Goal: Use online tool/utility: Utilize a website feature to perform a specific function

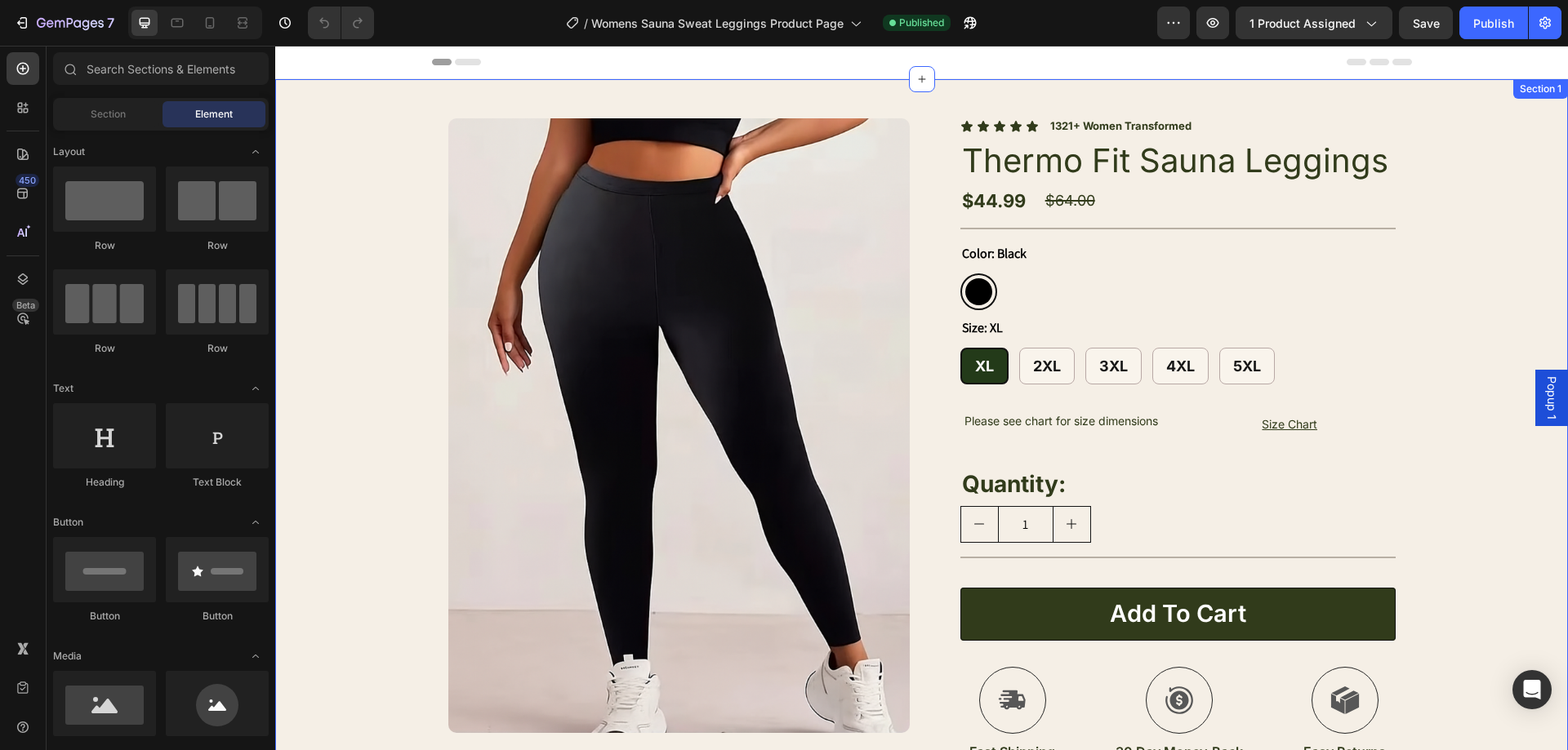
click at [1471, 246] on div "Product Images Image Icon [PERSON_NAME], 34 Text Block Row Icon Icon Icon Icon …" at bounding box center [921, 608] width 1293 height 1058
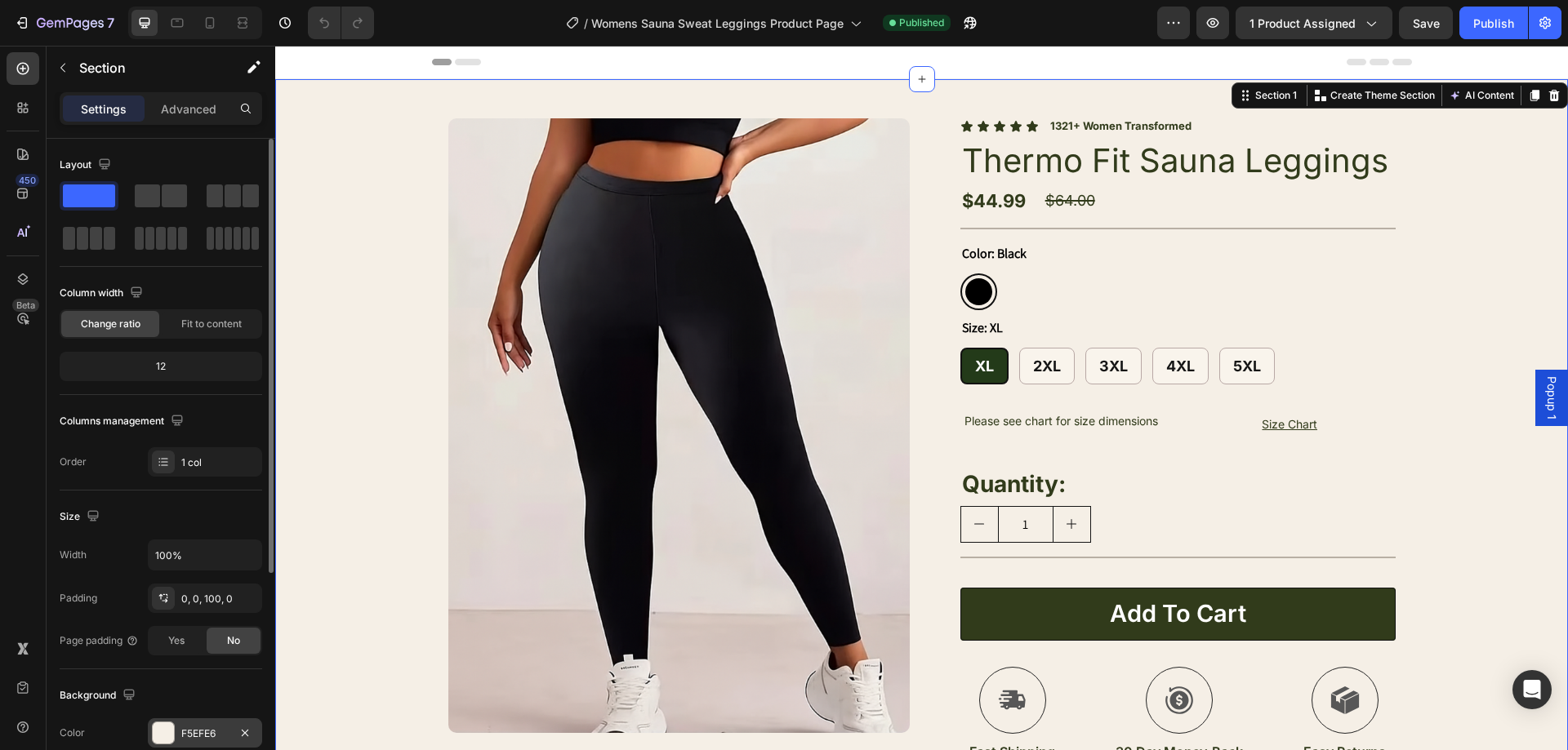
click at [198, 725] on div "F5EFE6" at bounding box center [205, 733] width 114 height 29
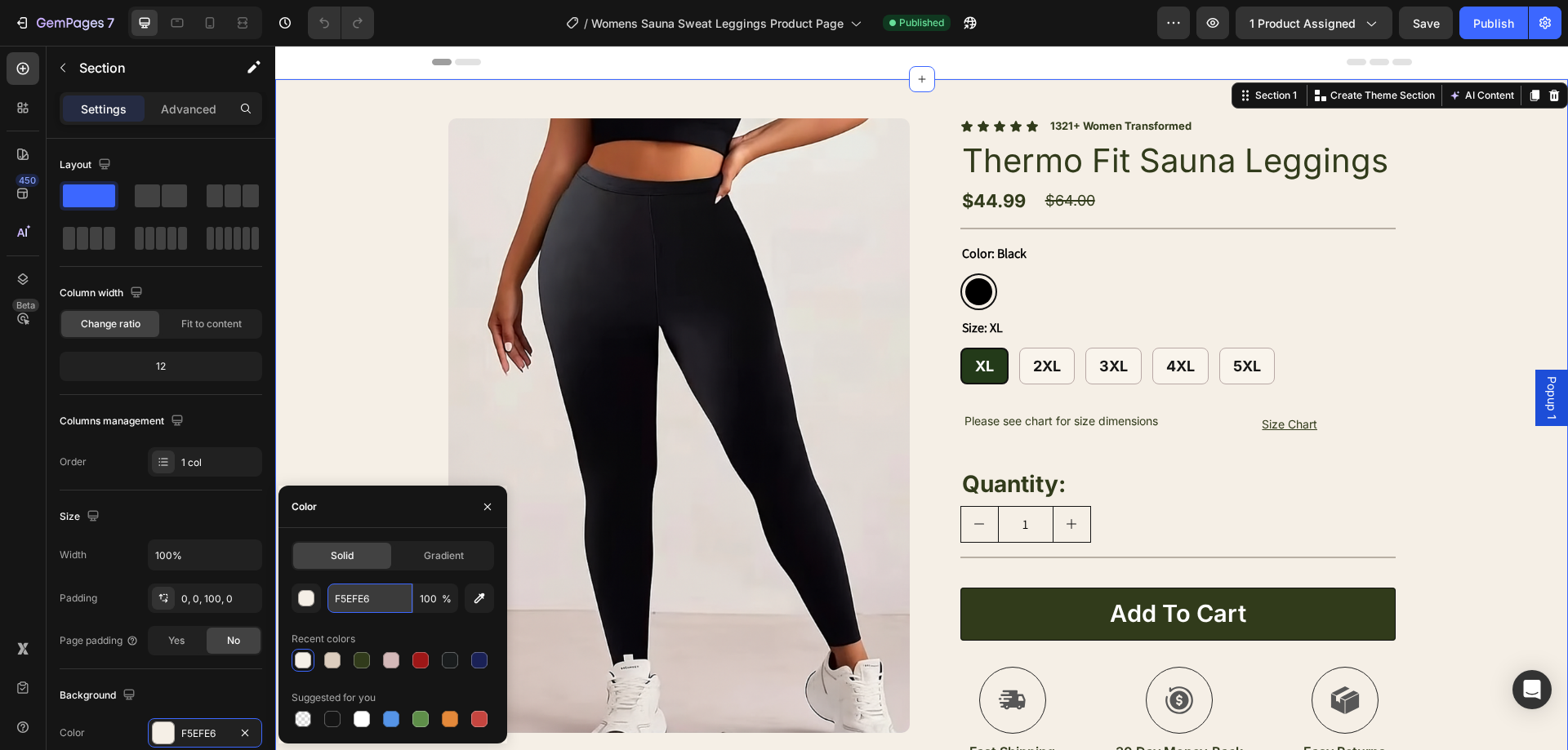
click at [386, 592] on input "F5EFE6" at bounding box center [370, 598] width 85 height 29
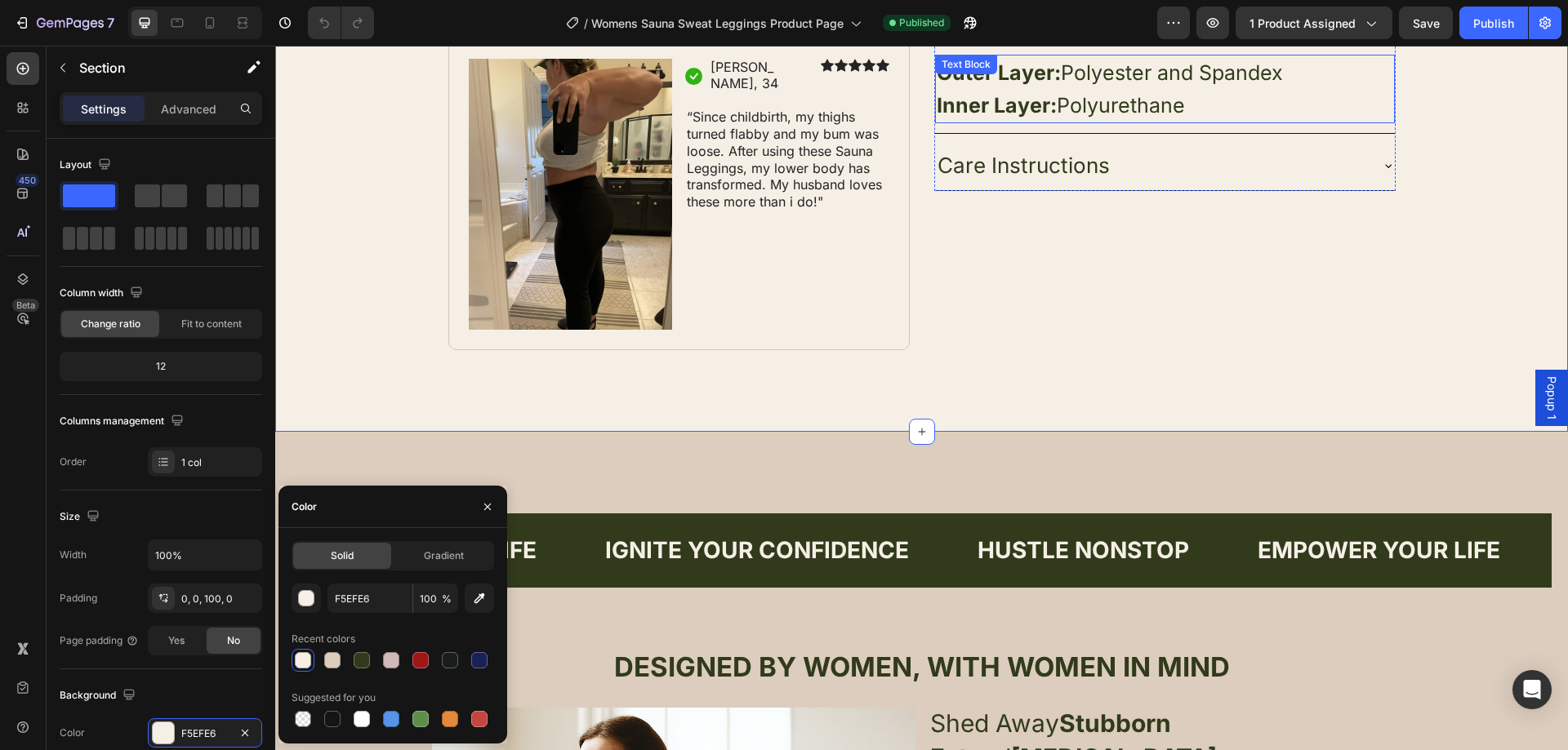
scroll to position [816, 0]
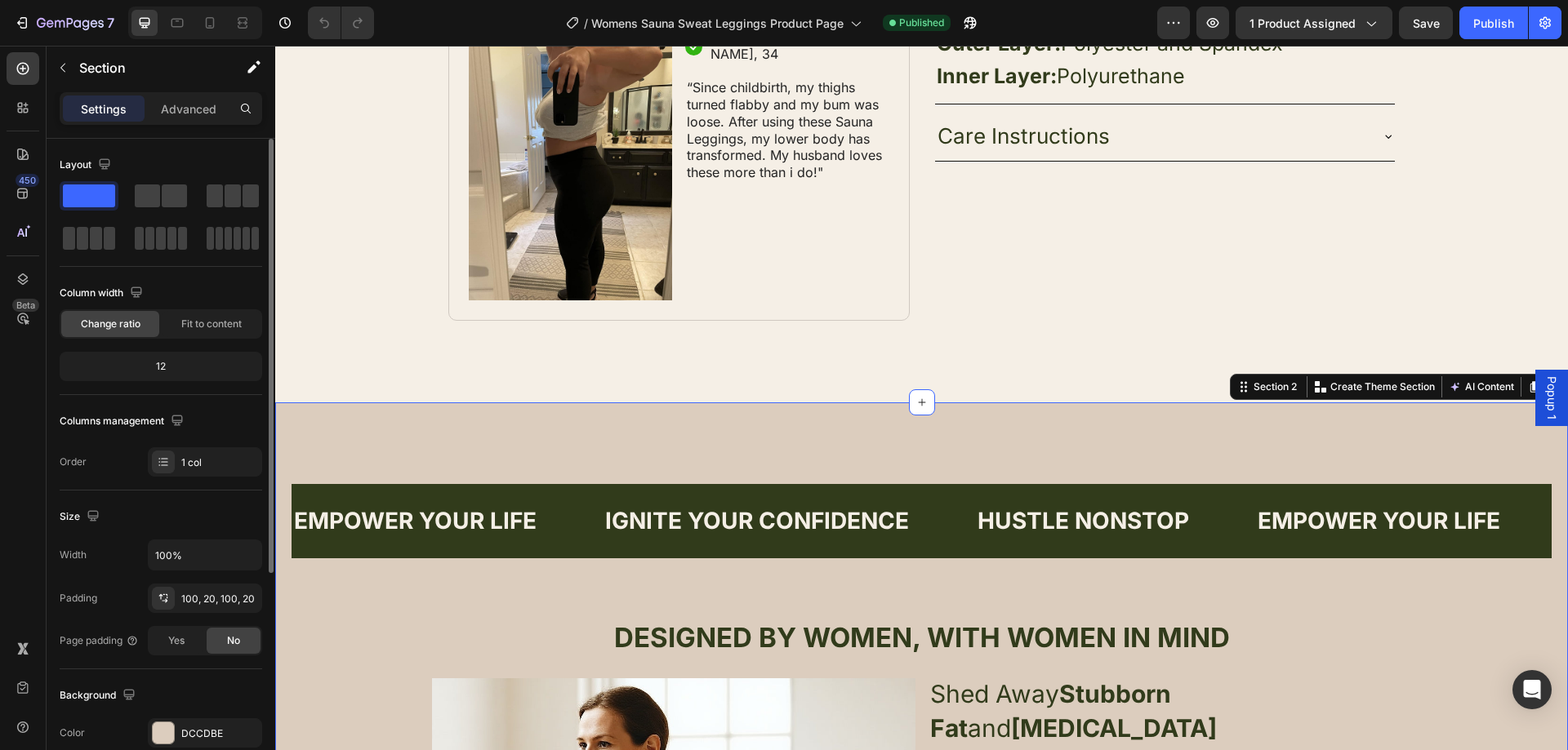
drag, startPoint x: 194, startPoint y: 728, endPoint x: 261, endPoint y: 707, distance: 70.2
click at [195, 727] on div "DCCDBE" at bounding box center [219, 734] width 77 height 14
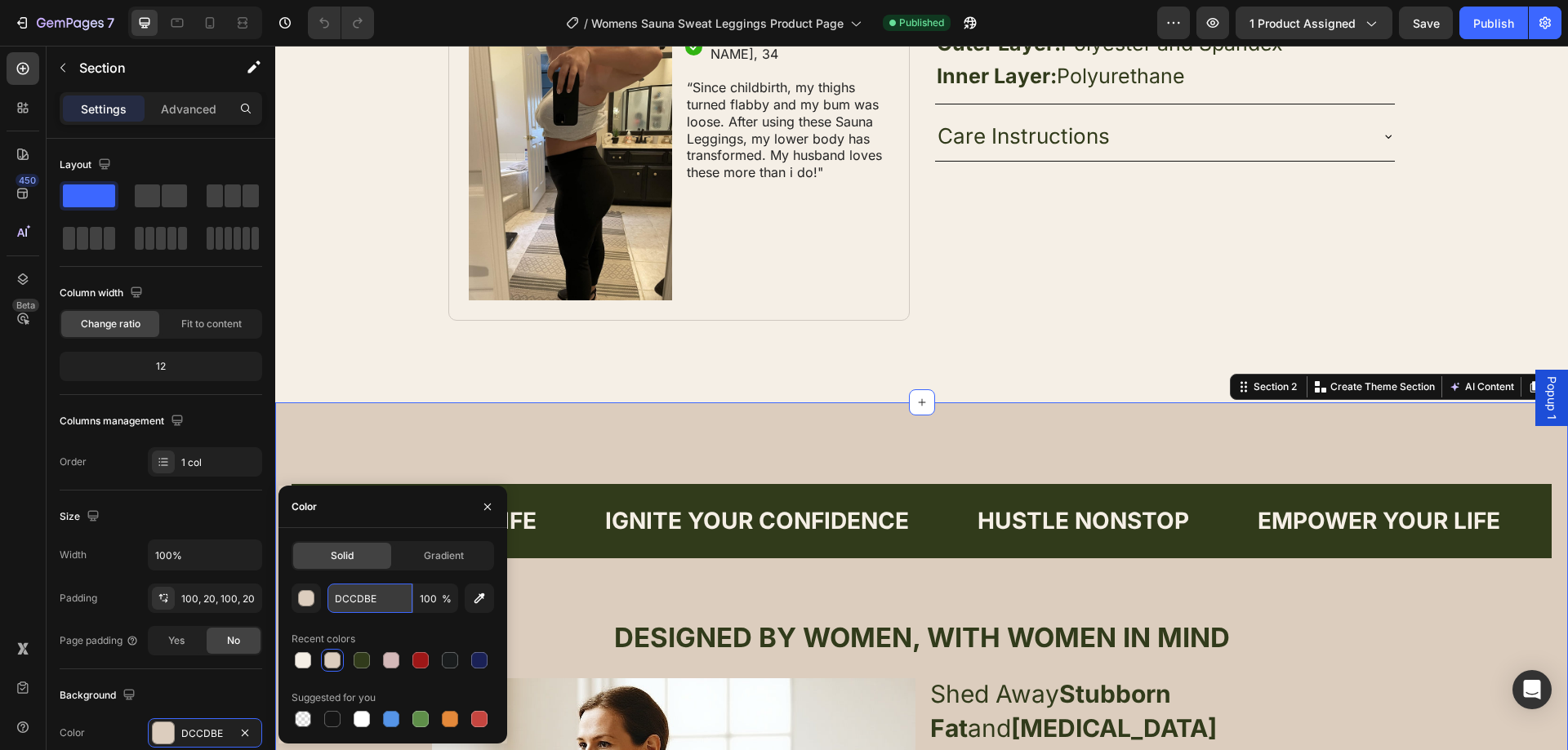
click at [380, 606] on input "DCCDBE" at bounding box center [370, 598] width 85 height 29
drag, startPoint x: 1194, startPoint y: 519, endPoint x: 1223, endPoint y: 522, distance: 29.2
click at [1194, 519] on div "HUSTLE NONSTOP Text Block" at bounding box center [1115, 521] width 280 height 48
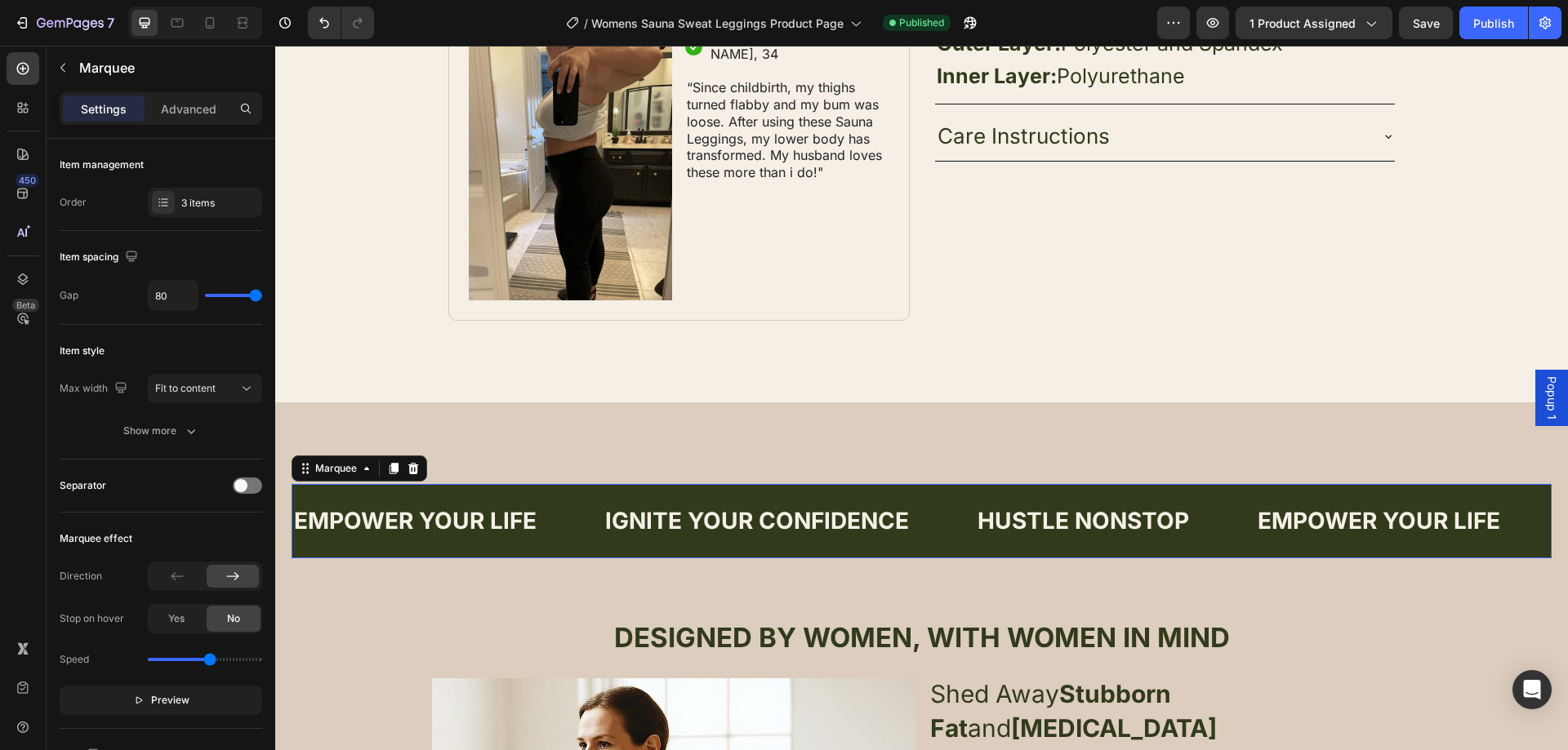
drag, startPoint x: 1223, startPoint y: 522, endPoint x: 1141, endPoint y: 423, distance: 128.5
click at [1223, 520] on div "HUSTLE NONSTOP Text Block" at bounding box center [1115, 521] width 280 height 48
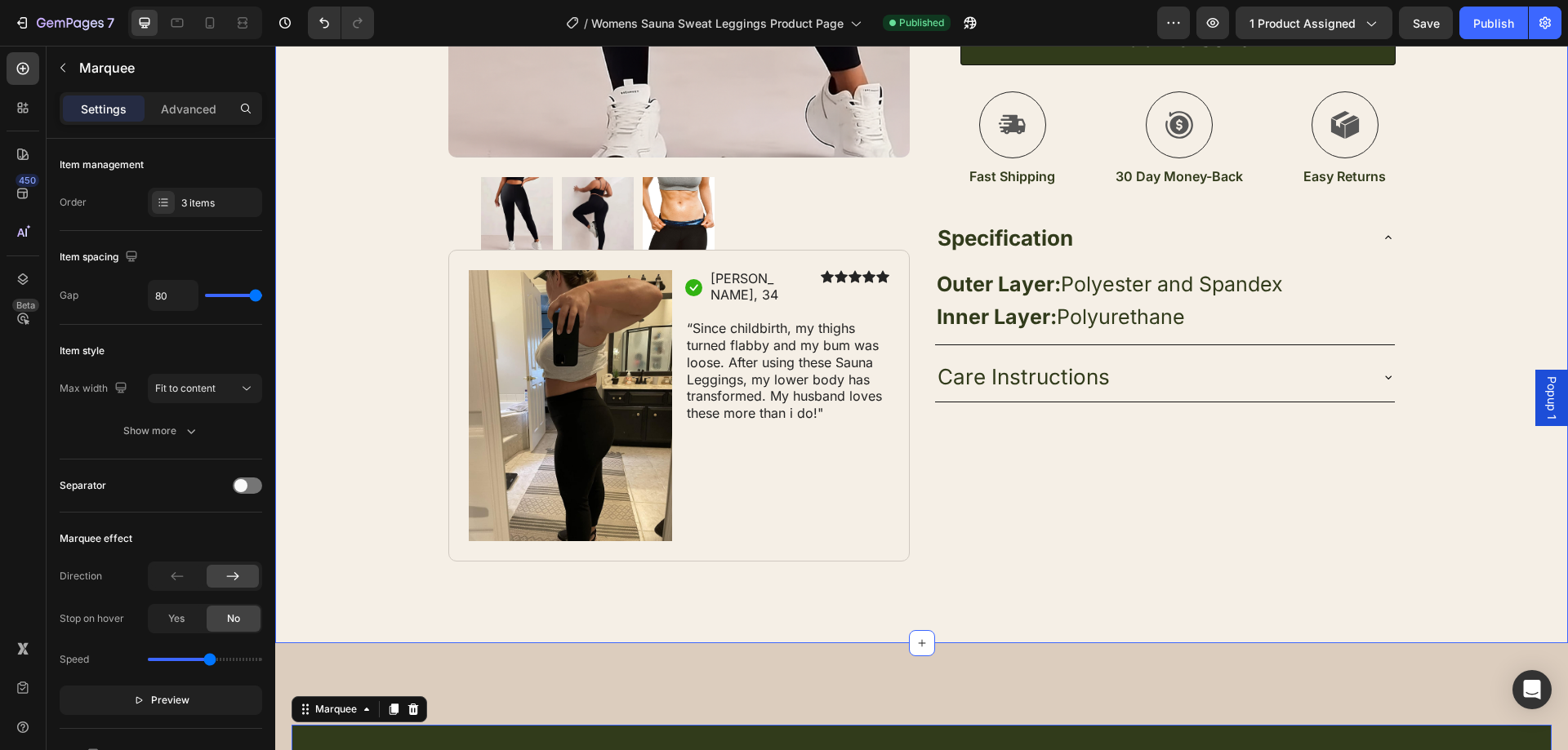
scroll to position [490, 0]
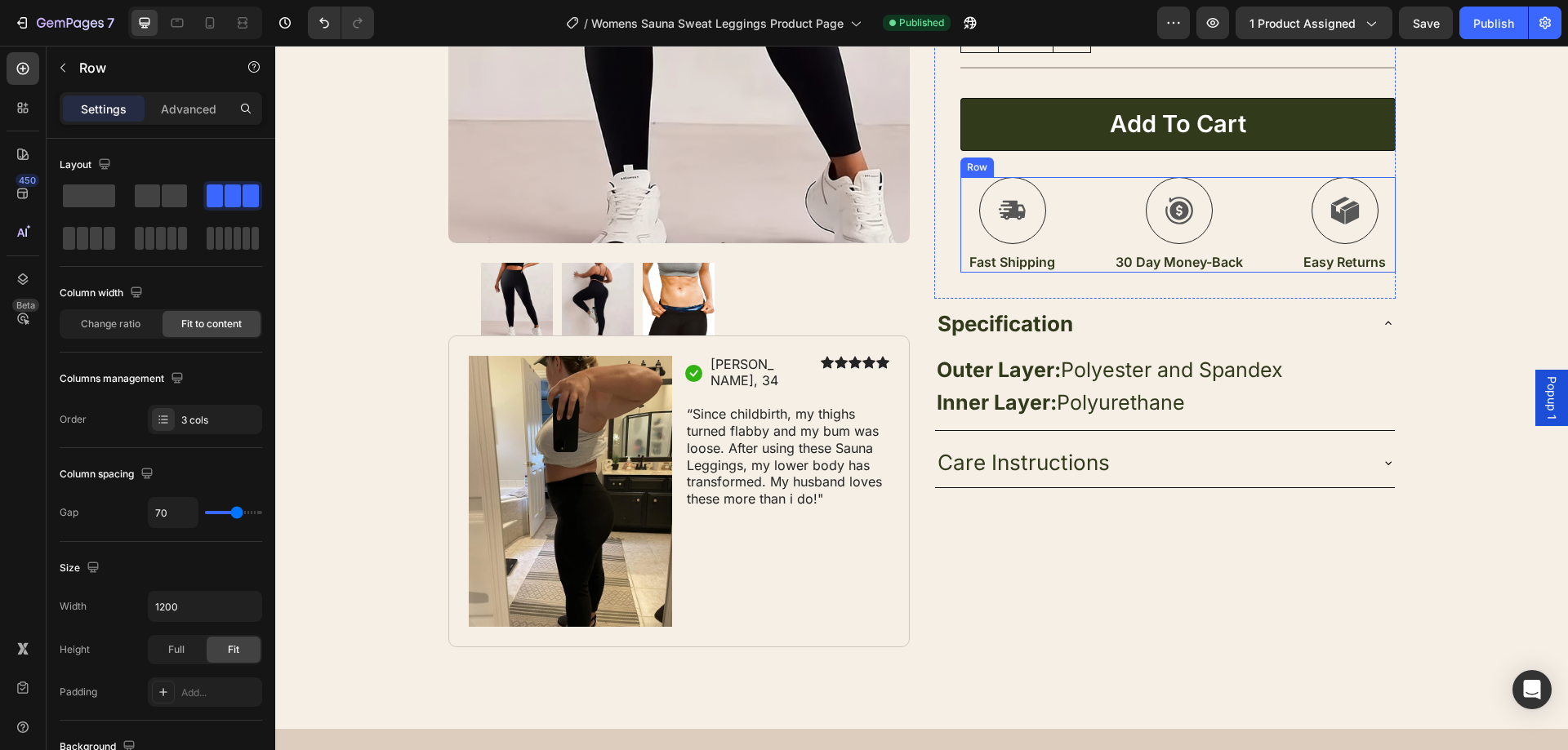
click at [1188, 245] on div "Icon 30 Day Money-Back Text Block" at bounding box center [1178, 225] width 130 height 95
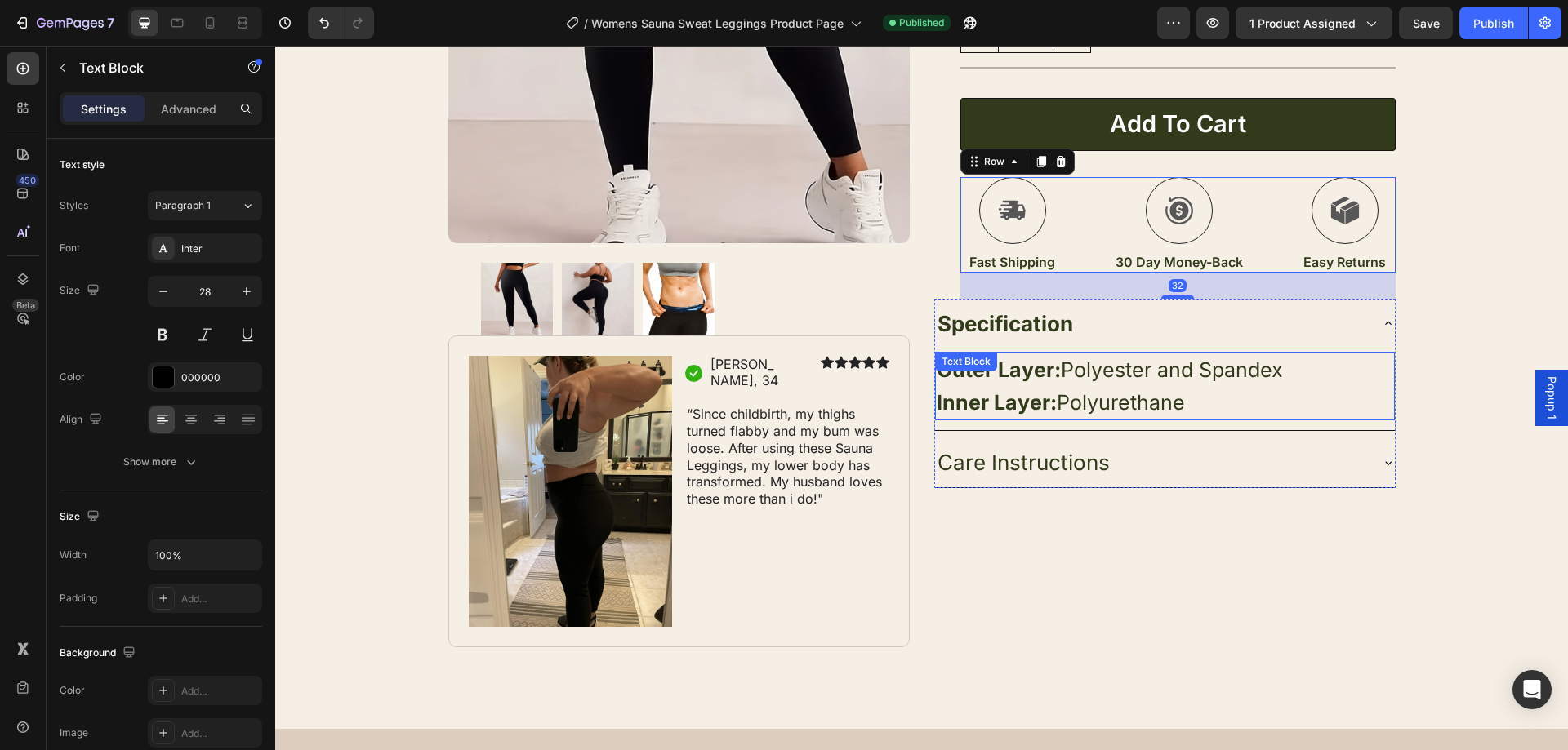
click at [1135, 378] on span "Outer Layer: Polyester and Spandex" at bounding box center [1110, 370] width 346 height 24
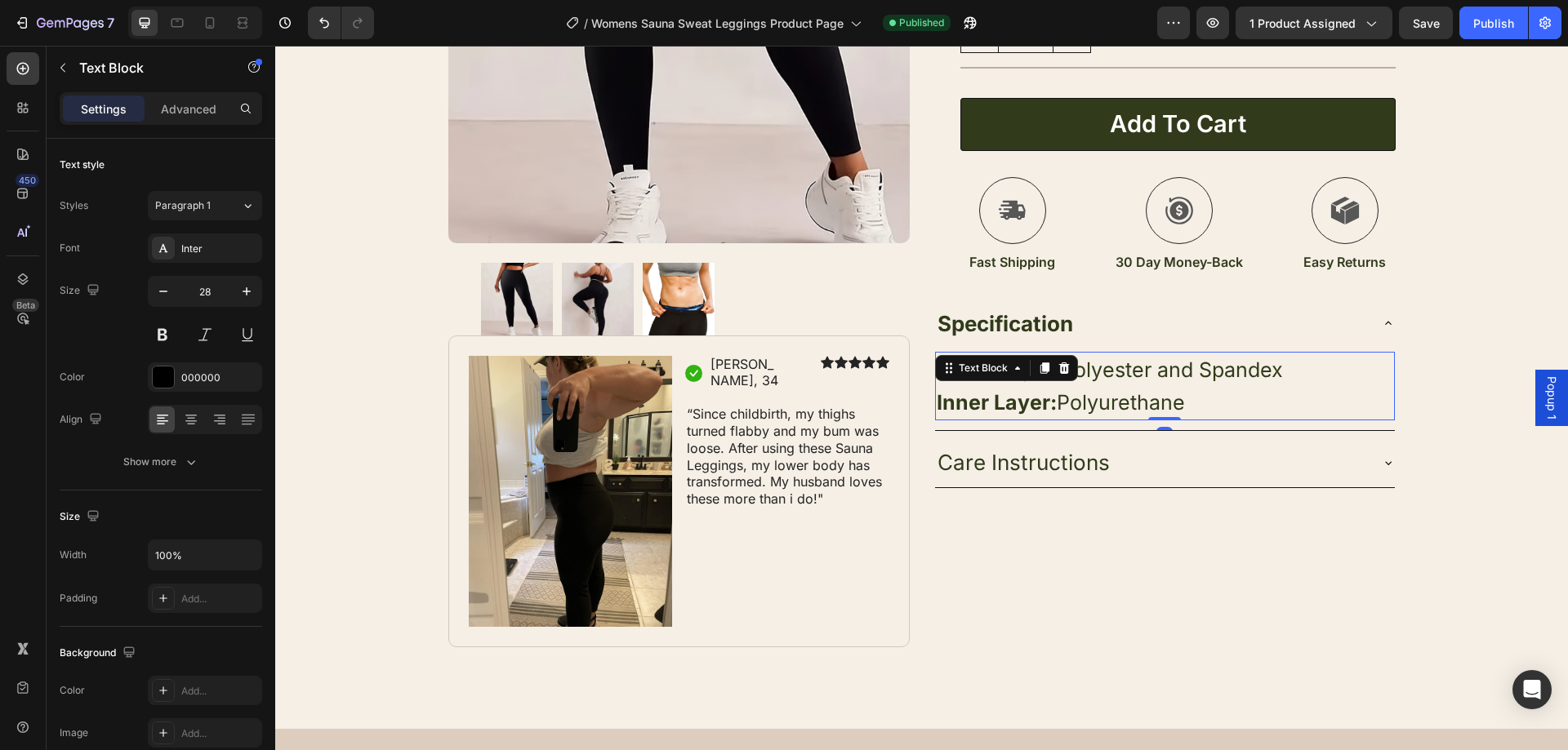
click at [1132, 366] on span "Outer Layer: Polyester and Spandex" at bounding box center [1110, 370] width 346 height 24
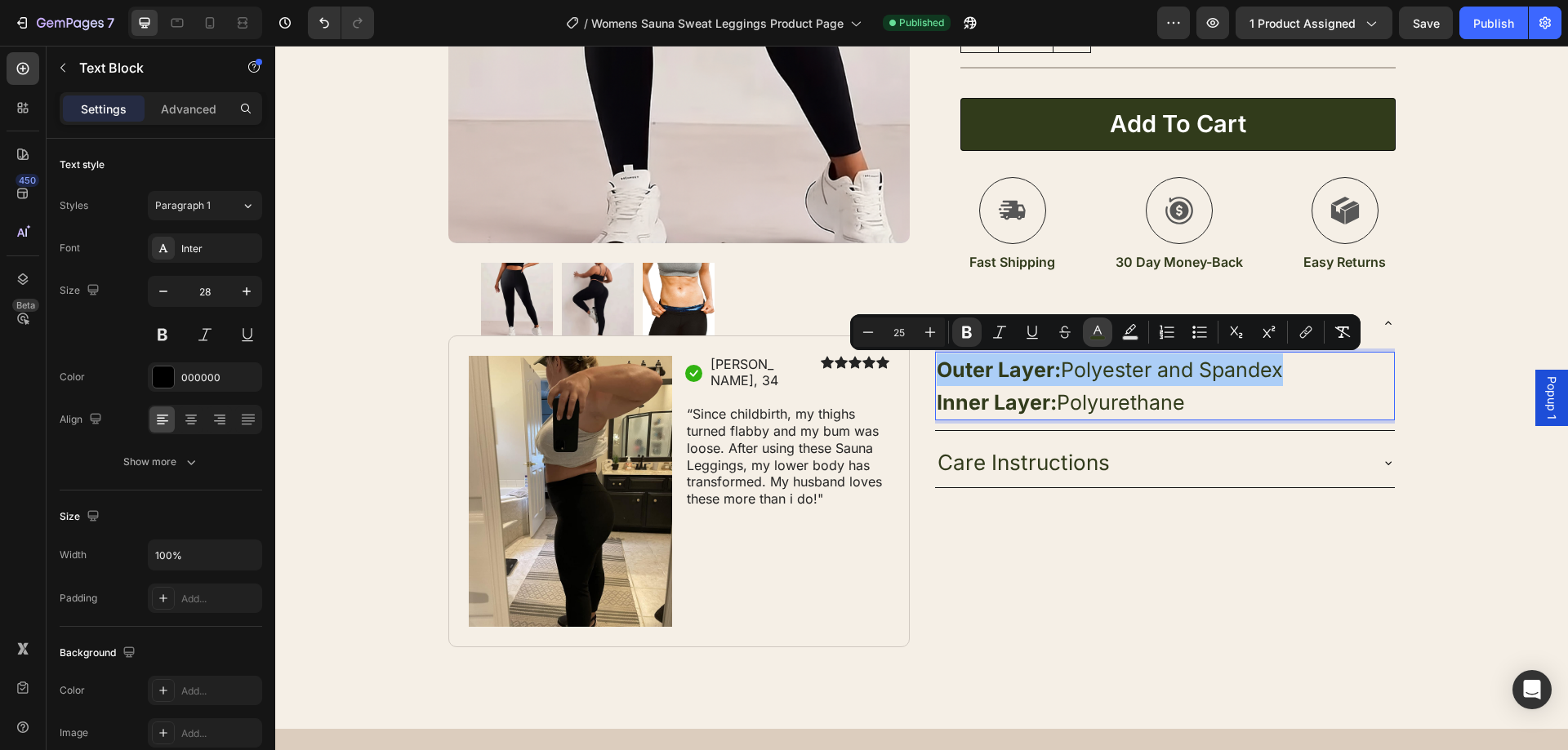
click at [1102, 336] on rect "Editor contextual toolbar" at bounding box center [1097, 338] width 15 height 5
type input "313B1B"
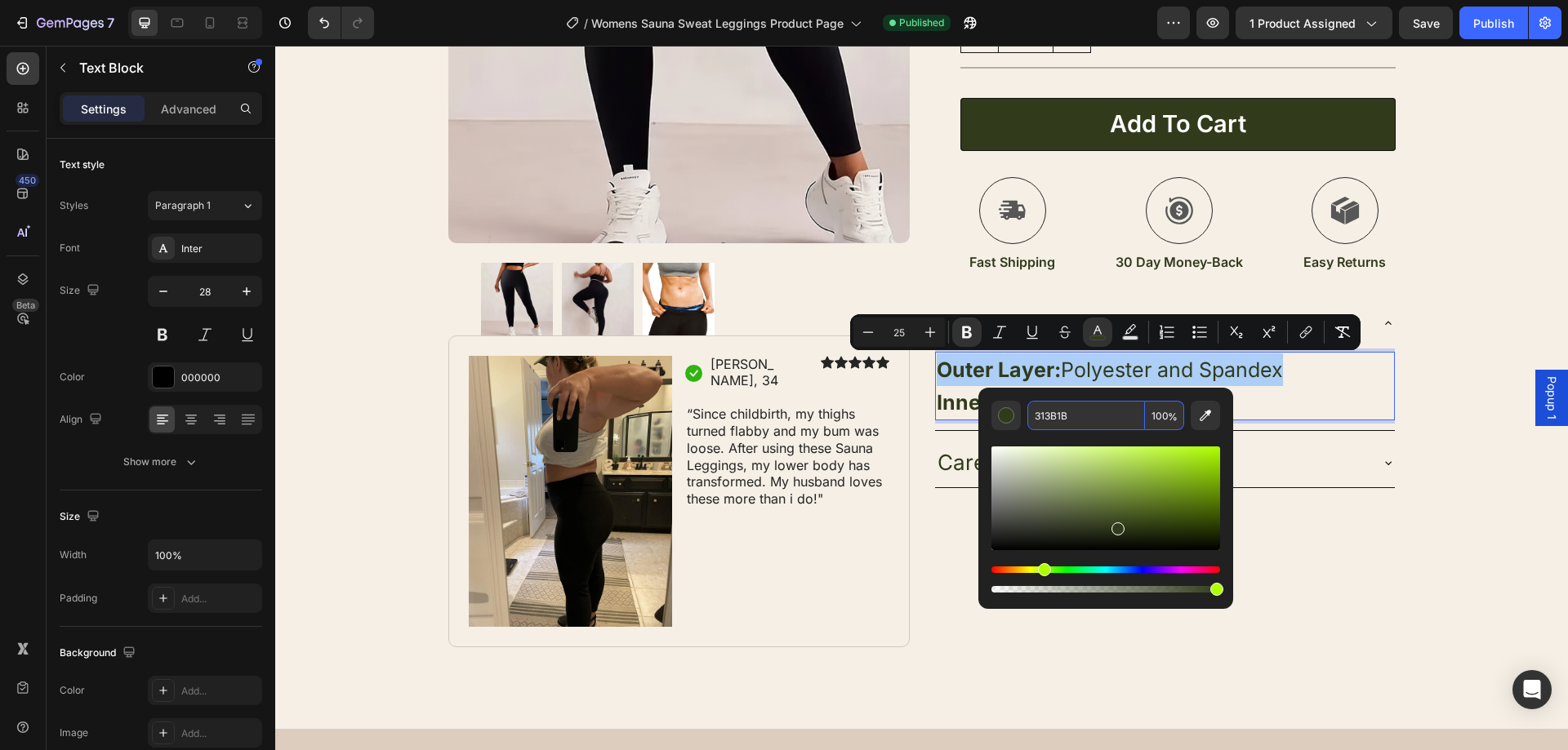
click at [1078, 422] on input "313B1B" at bounding box center [1086, 416] width 118 height 29
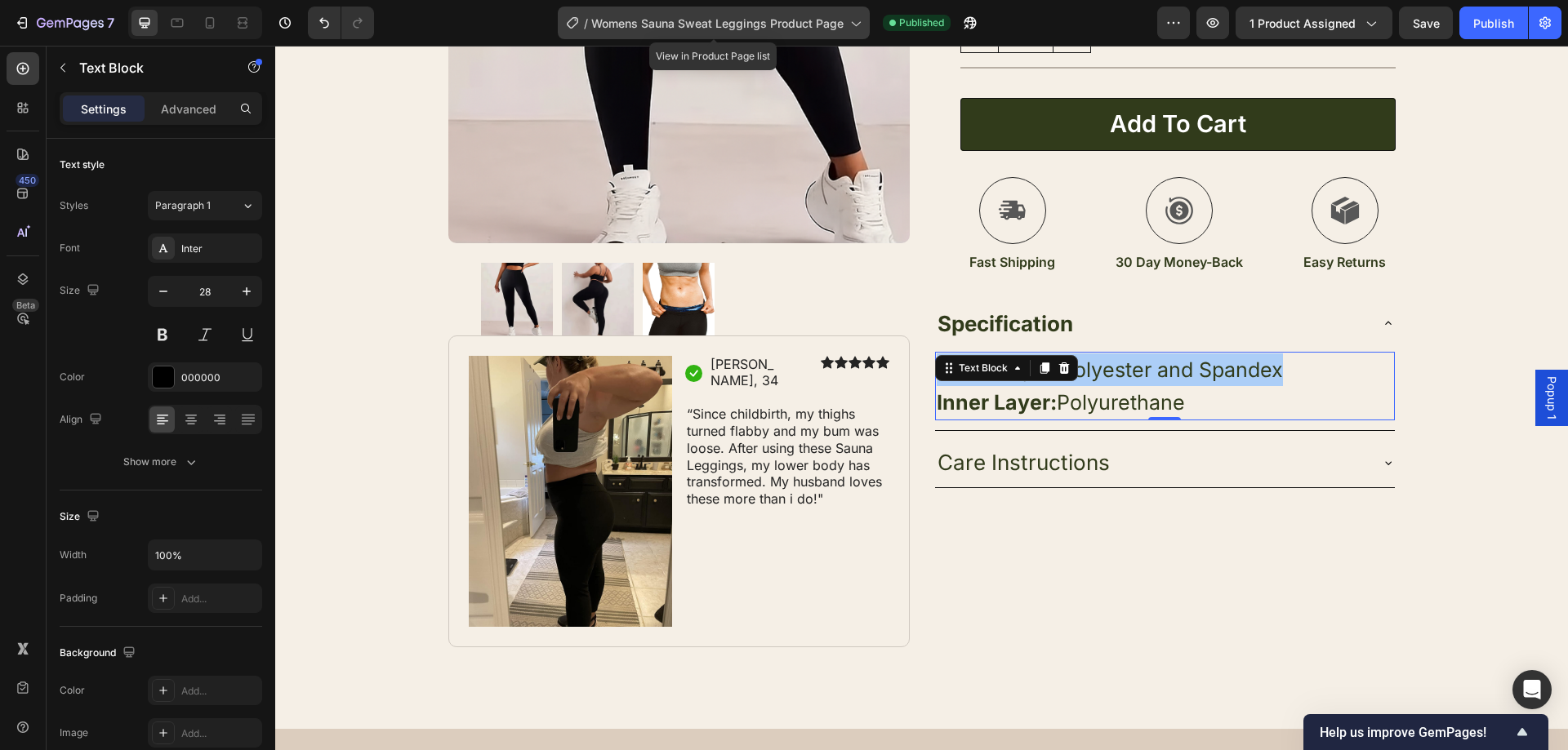
click at [753, 18] on span "Womens Sauna Sweat Leggings Product Page" at bounding box center [717, 23] width 253 height 17
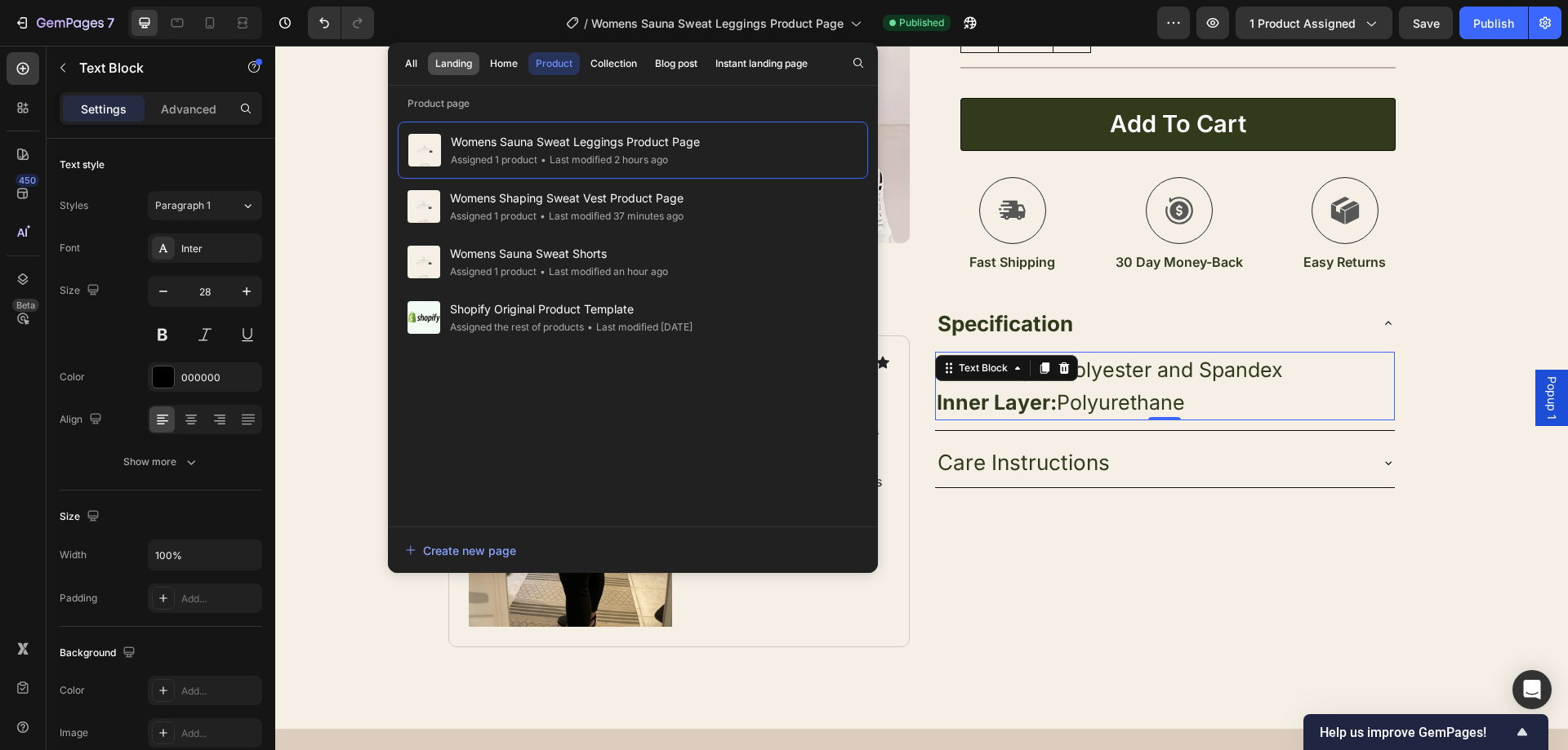
click at [458, 59] on div "Landing" at bounding box center [453, 63] width 37 height 14
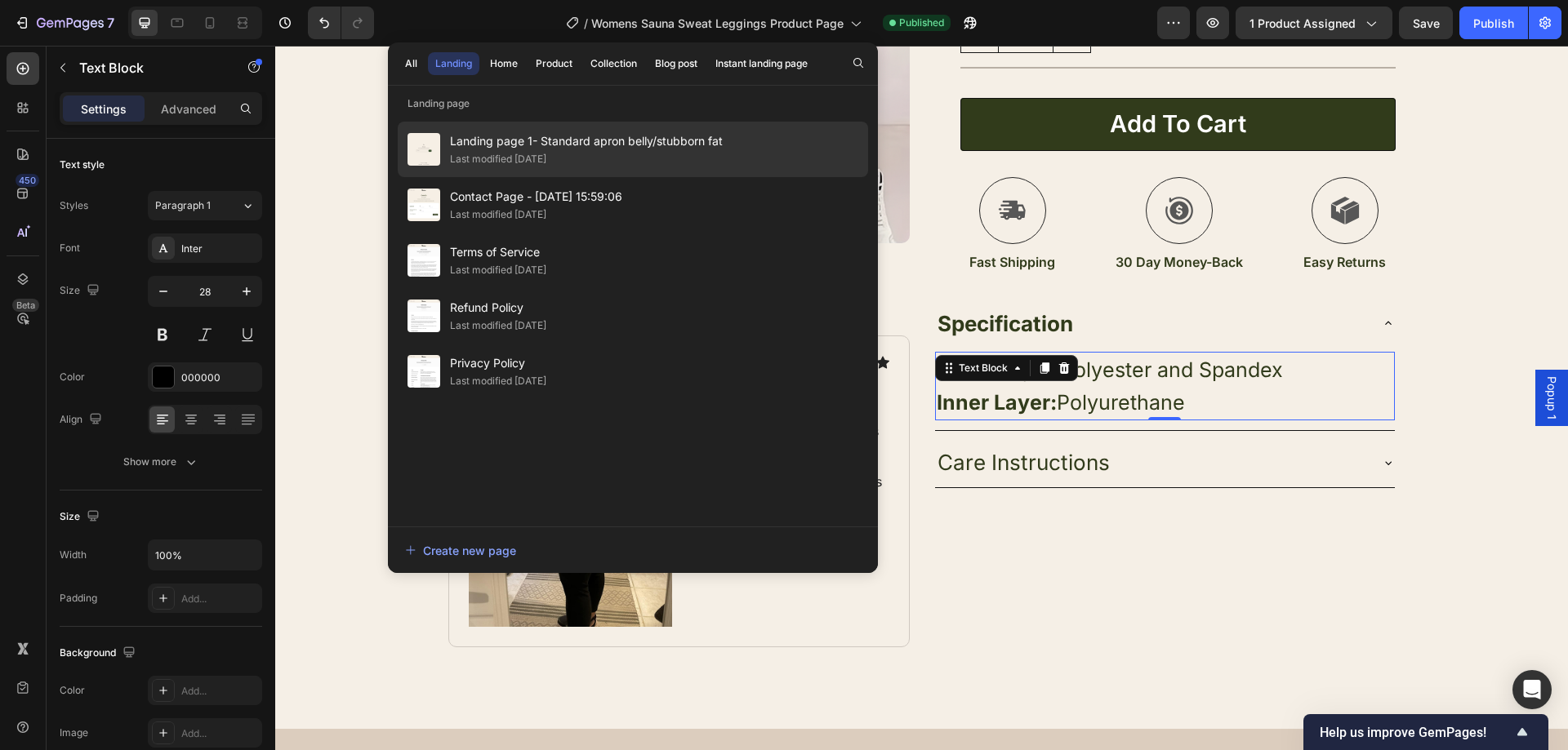
click at [622, 150] on span "Landing page 1- Standard apron belly/stubborn fat" at bounding box center [586, 141] width 273 height 20
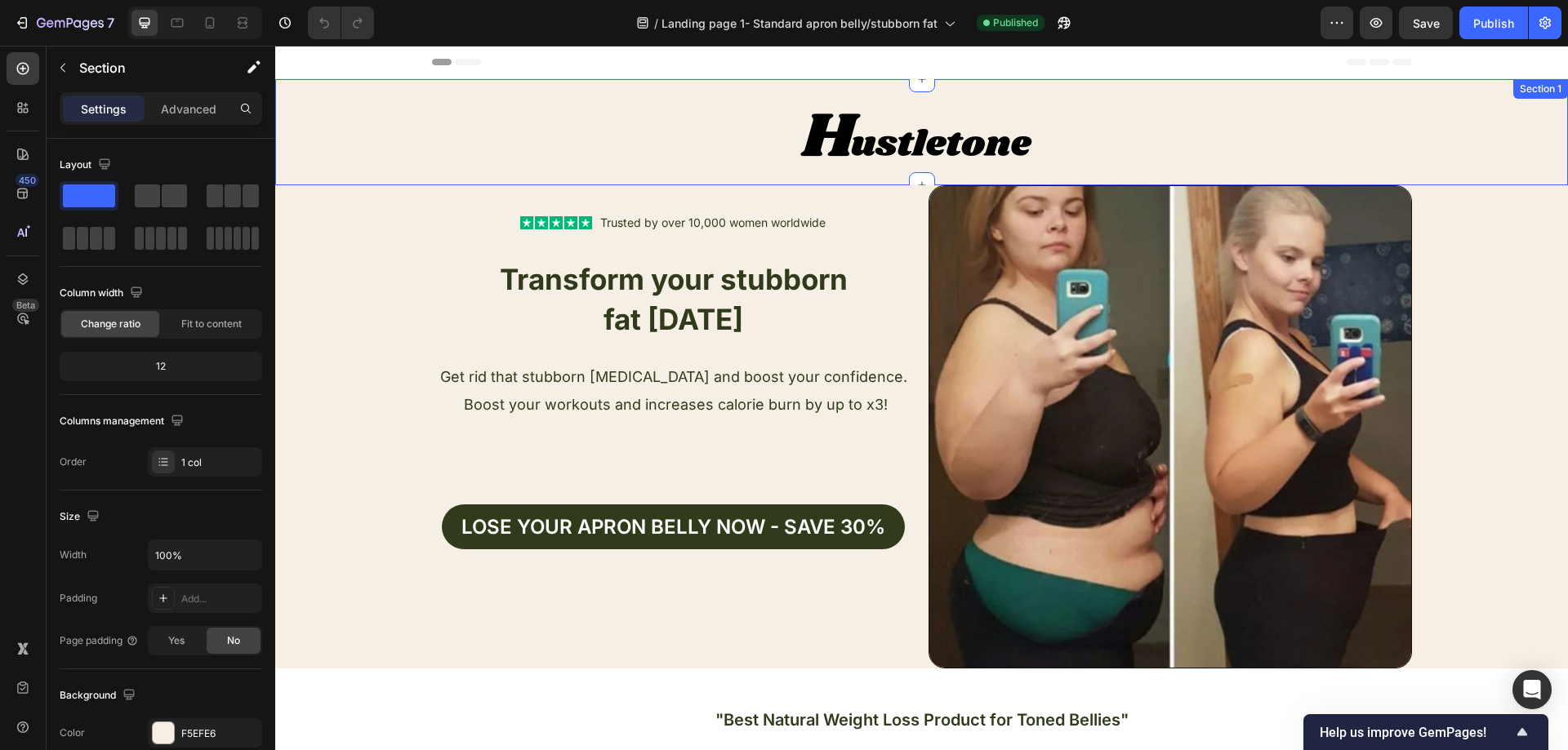
click at [384, 159] on div "Text Block Image Image Row" at bounding box center [921, 131] width 1293 height 106
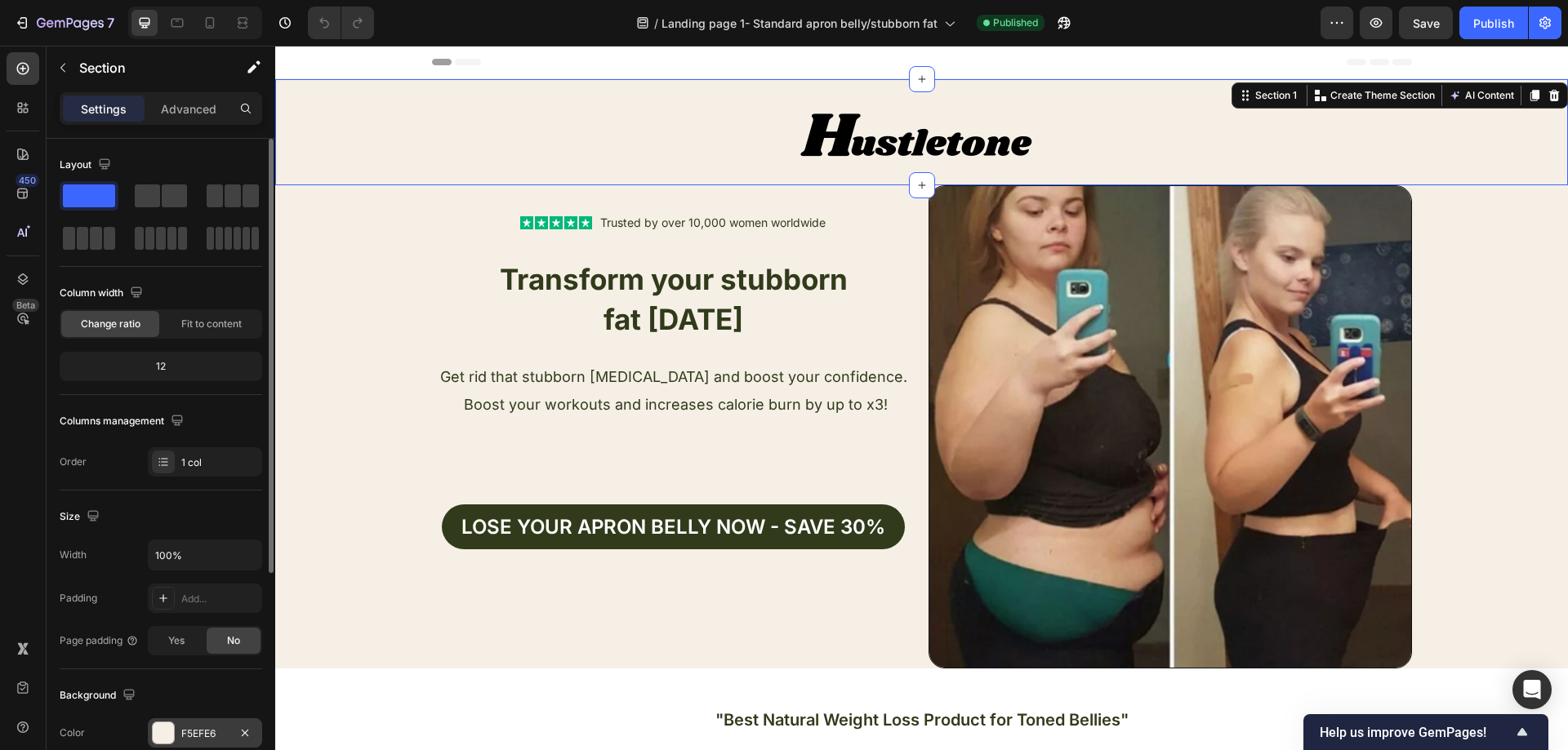
click at [195, 731] on div "F5EFE6" at bounding box center [205, 734] width 47 height 14
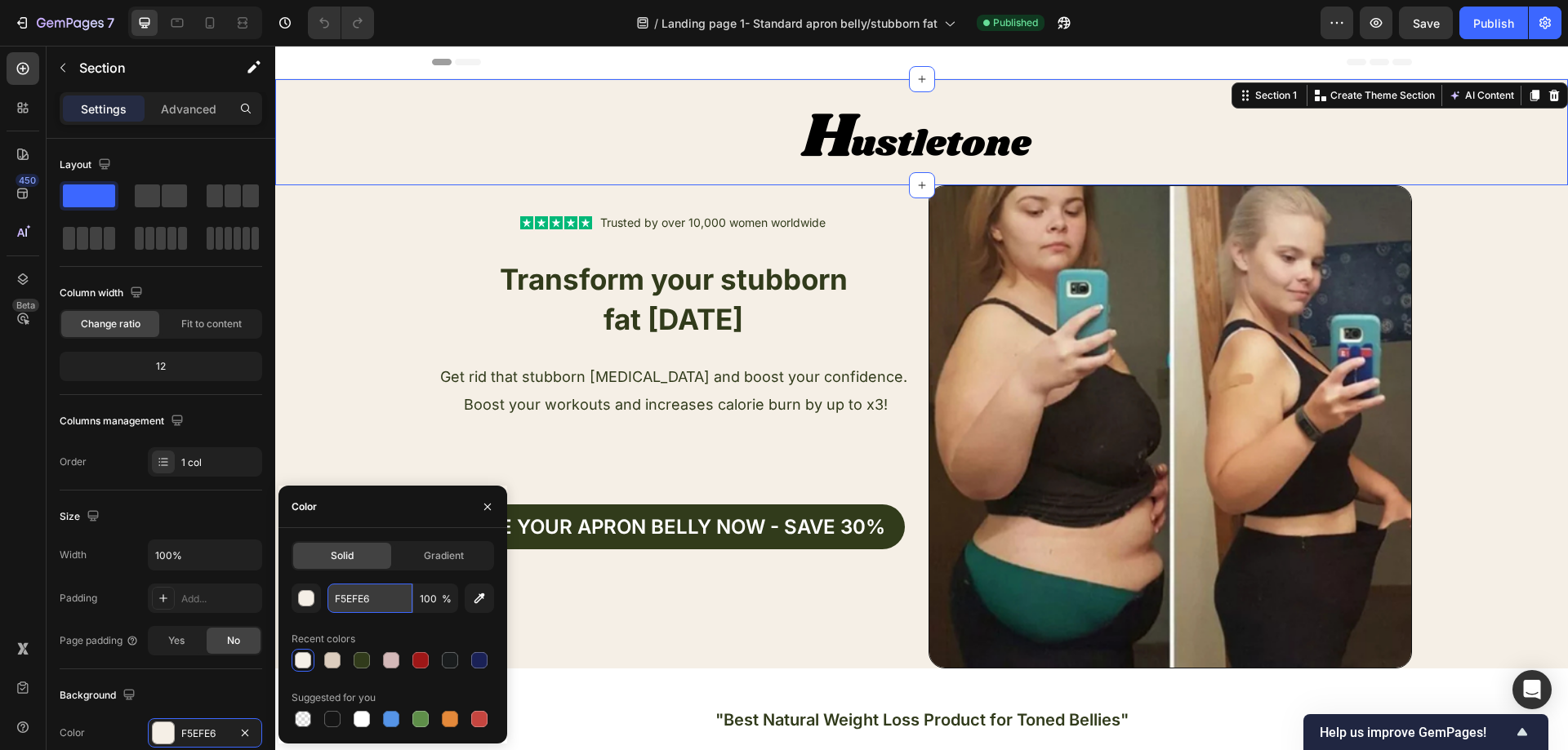
click at [379, 590] on input "F5EFE6" at bounding box center [370, 598] width 85 height 29
click at [332, 657] on div at bounding box center [332, 660] width 16 height 16
type input "DCCDBE"
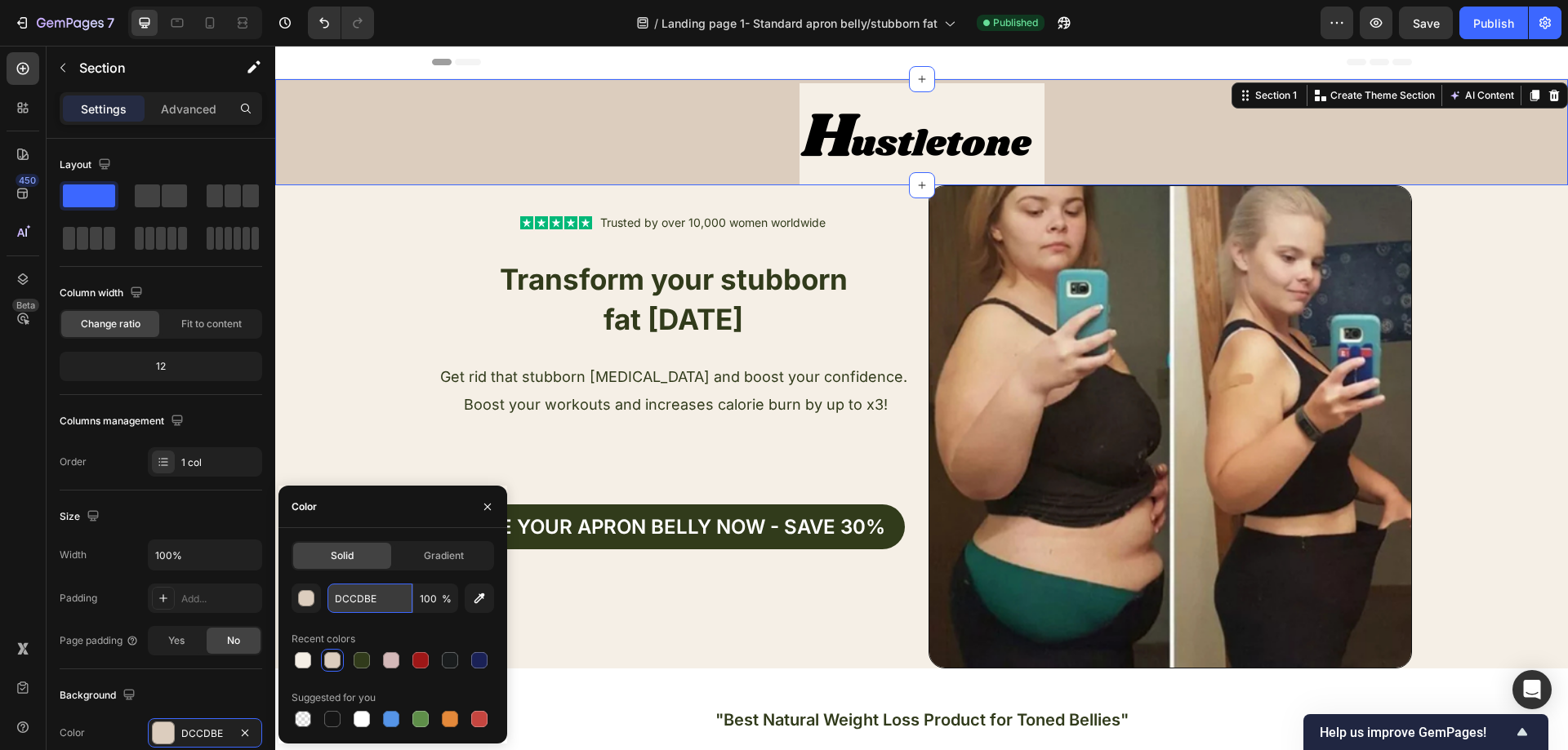
click at [375, 599] on input "DCCDBE" at bounding box center [370, 598] width 85 height 29
click at [321, 17] on icon "Undo/Redo" at bounding box center [324, 23] width 16 height 16
